Goal: Find contact information: Find contact information

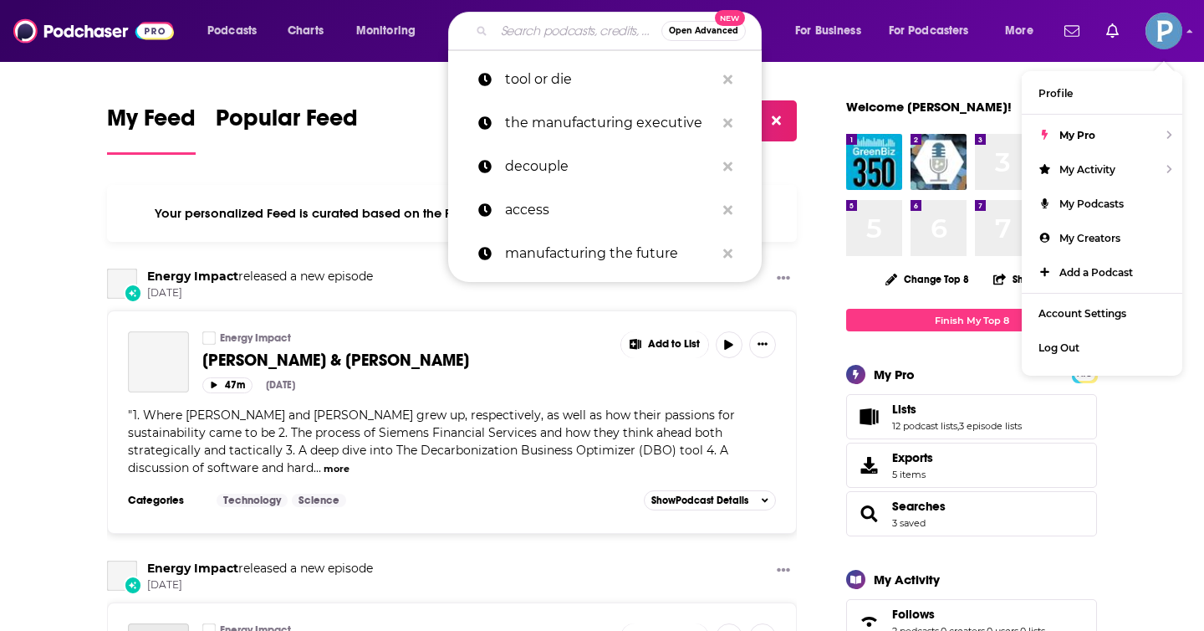
click at [549, 27] on input "Search podcasts, credits, & more..." at bounding box center [577, 31] width 167 height 27
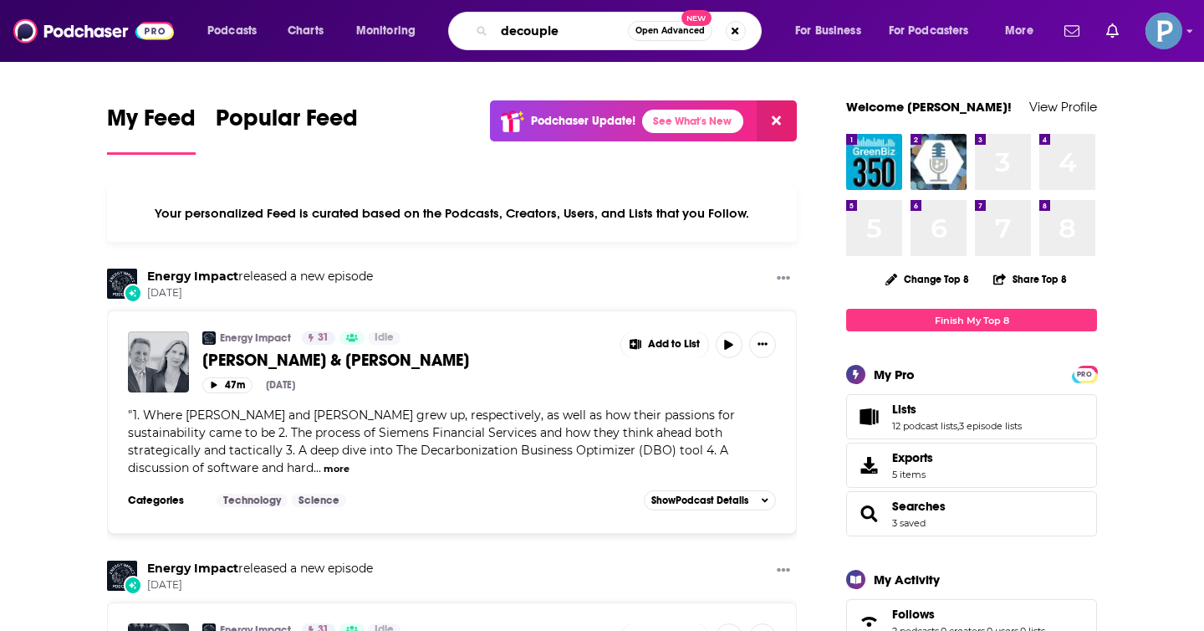
type input "decouple"
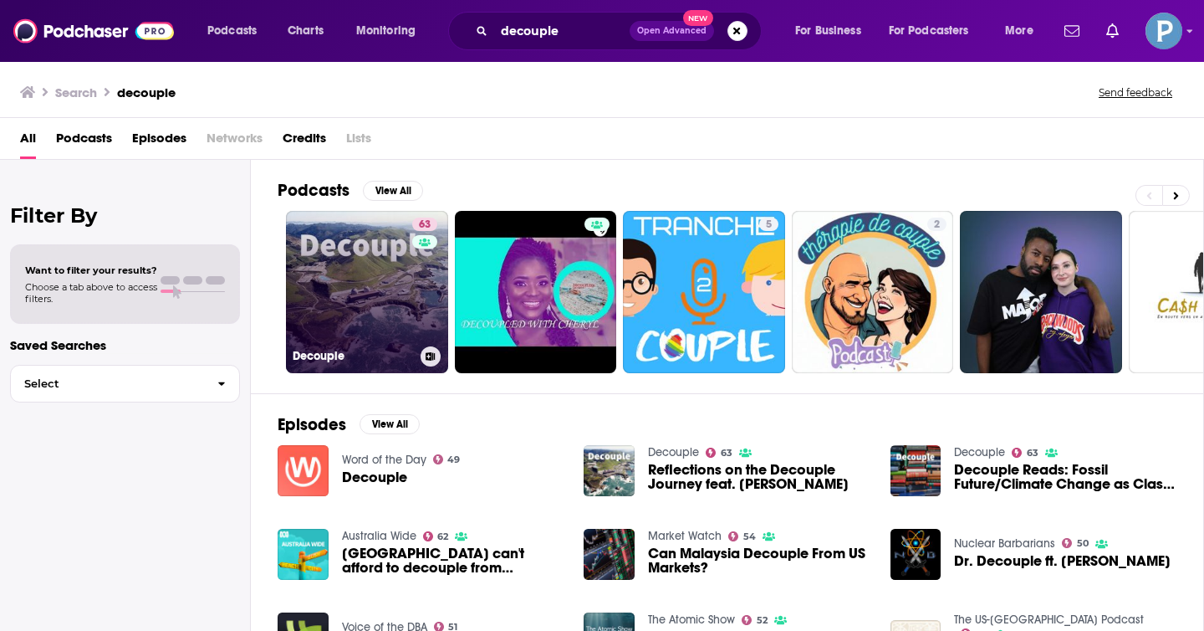
click at [346, 290] on link "63 Decouple" at bounding box center [367, 292] width 162 height 162
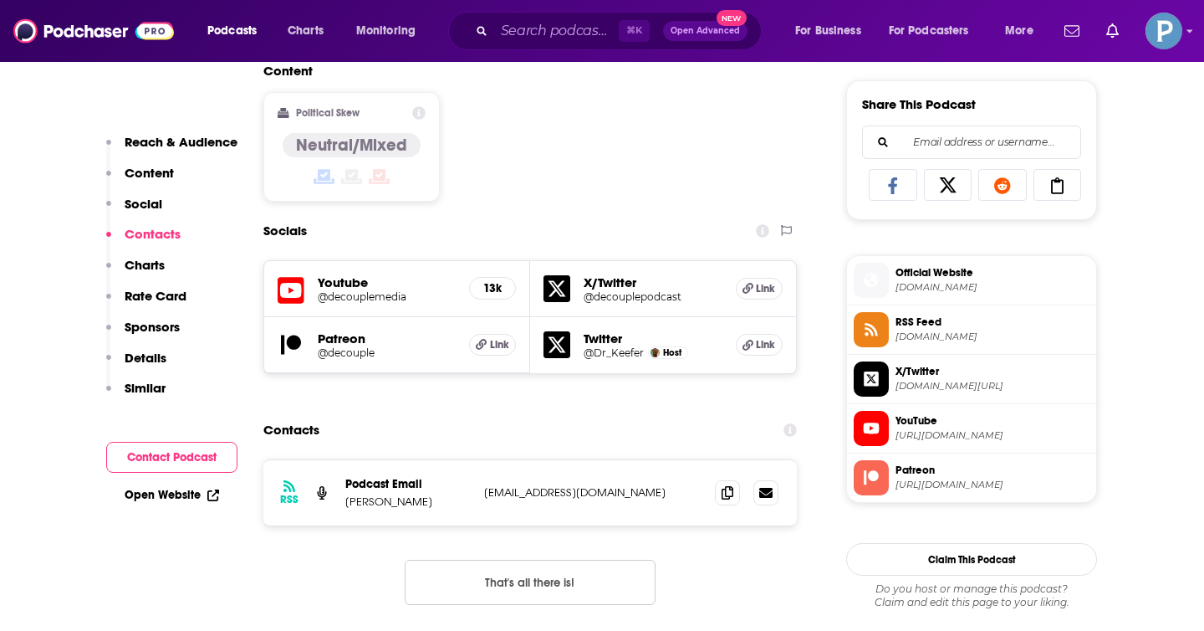
scroll to position [1162, 0]
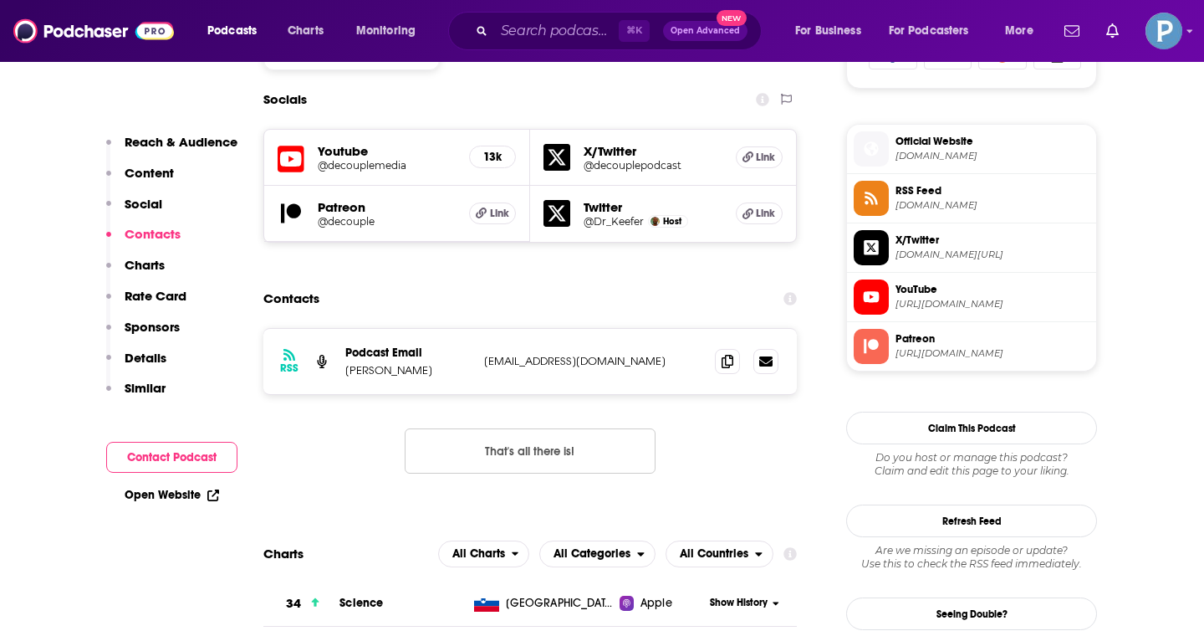
drag, startPoint x: 651, startPoint y: 363, endPoint x: 486, endPoint y: 362, distance: 164.8
click at [486, 362] on p "[EMAIL_ADDRESS][DOMAIN_NAME]" at bounding box center [592, 361] width 217 height 14
drag, startPoint x: 484, startPoint y: 362, endPoint x: 639, endPoint y: 366, distance: 154.8
click at [639, 366] on p "[EMAIL_ADDRESS][DOMAIN_NAME]" at bounding box center [592, 361] width 217 height 14
copy p "[EMAIL_ADDRESS][DOMAIN_NAME]"
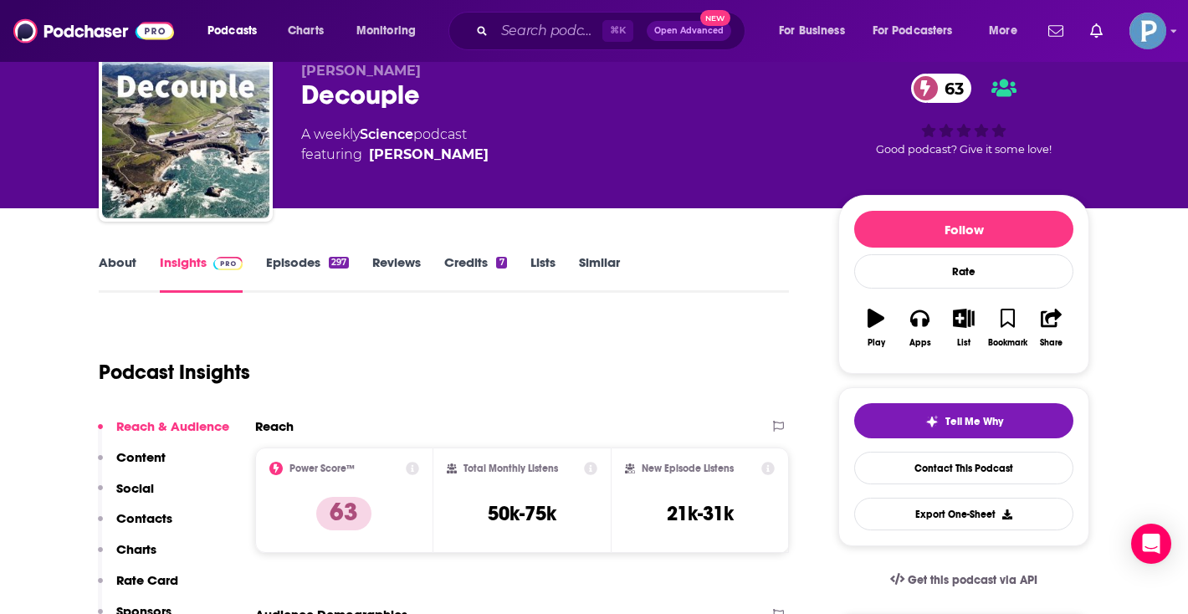
scroll to position [0, 0]
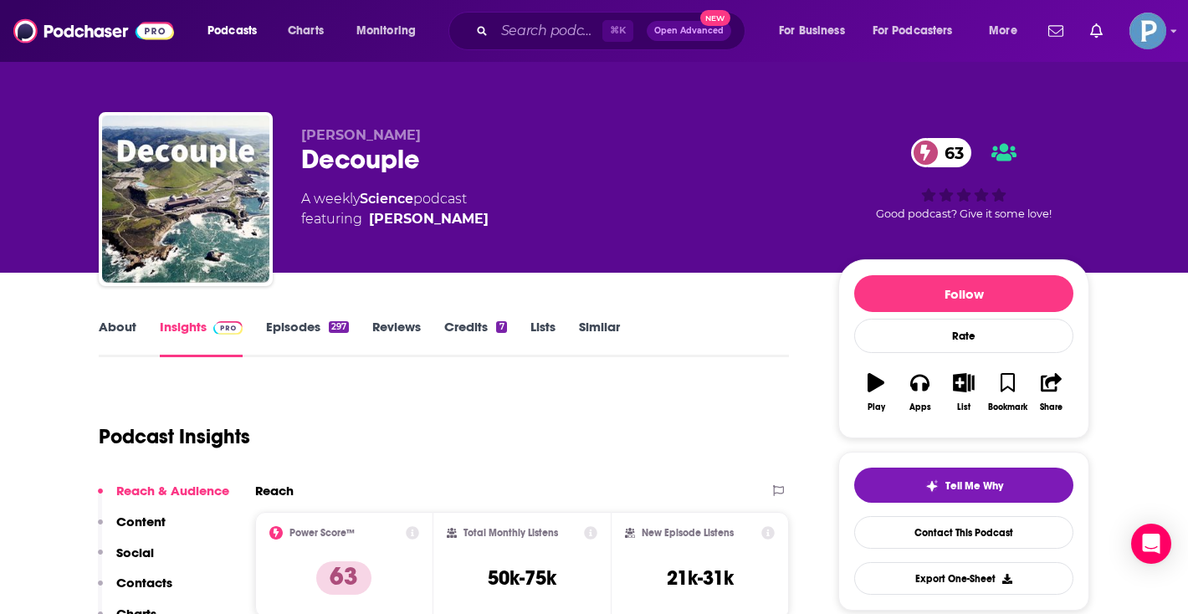
drag, startPoint x: 160, startPoint y: 513, endPoint x: 151, endPoint y: 514, distance: 8.5
click at [160, 514] on p "Content" at bounding box center [140, 522] width 49 height 16
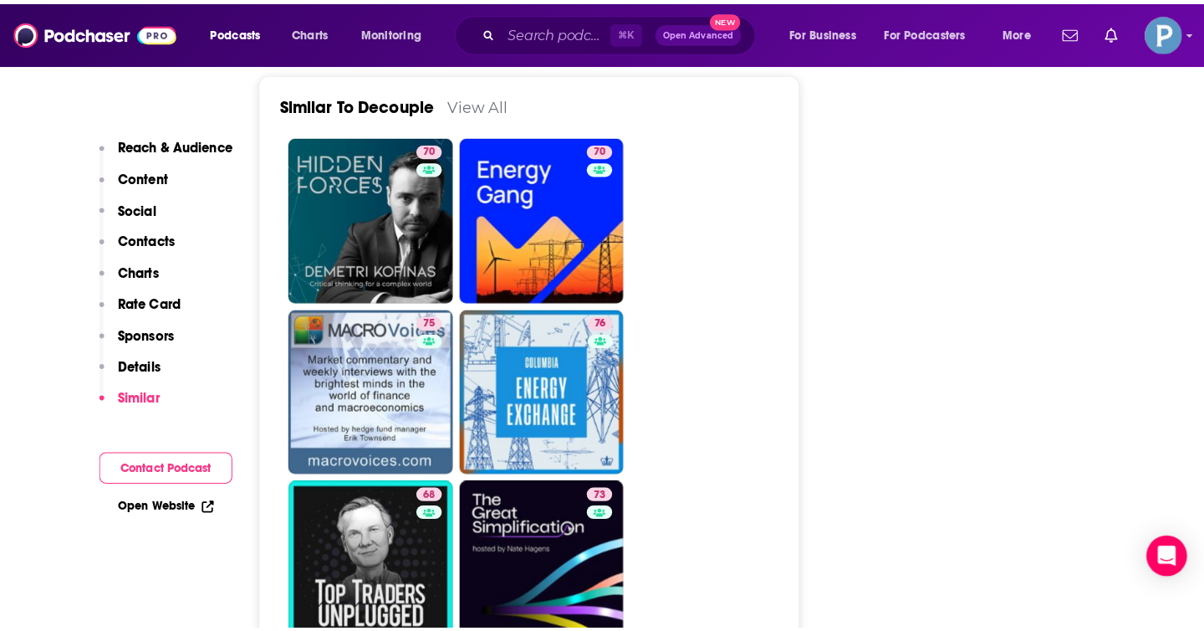
scroll to position [2886, 0]
